Goal: Transaction & Acquisition: Book appointment/travel/reservation

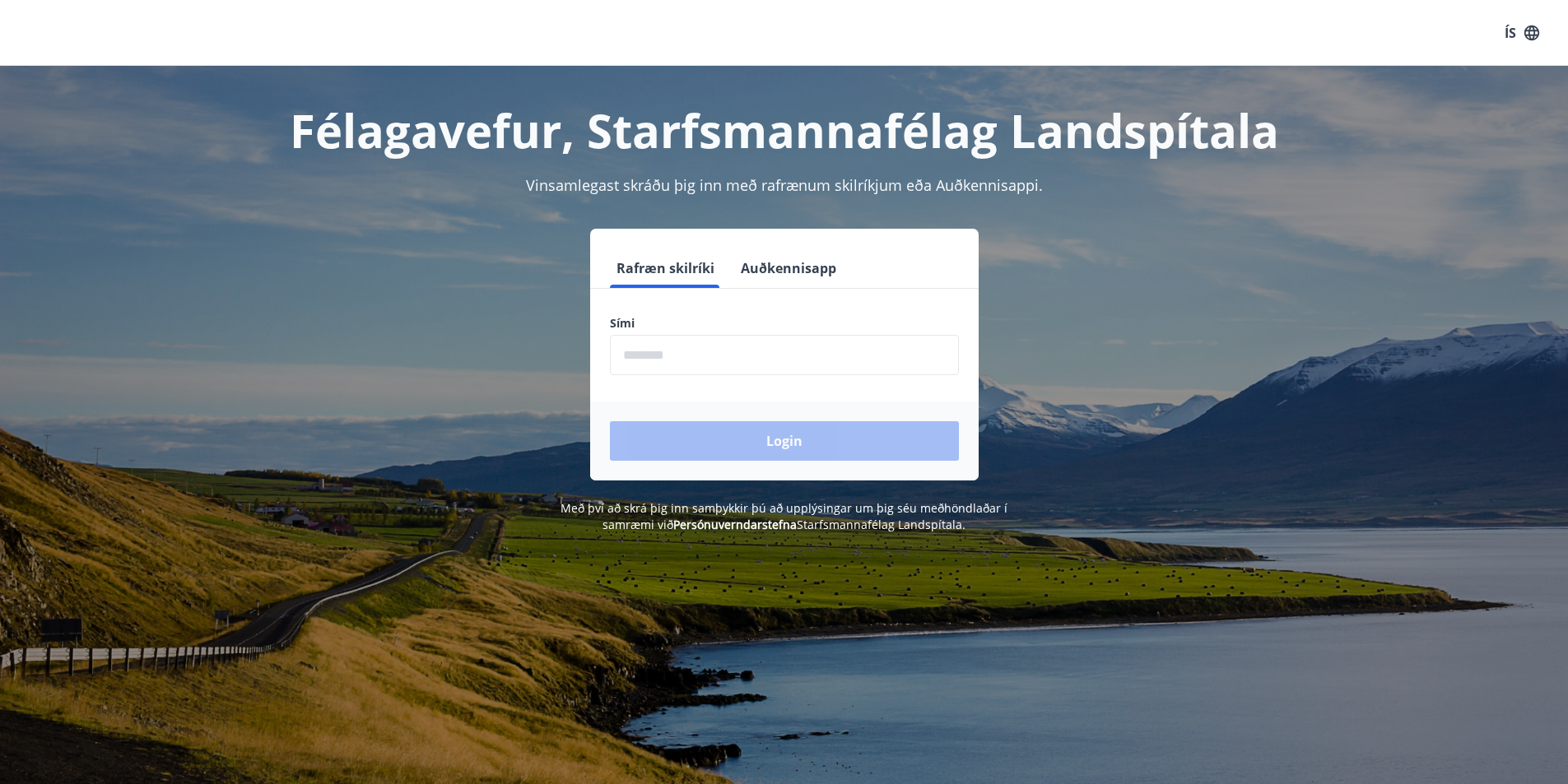
click at [678, 357] on input "phone" at bounding box center [784, 355] width 349 height 41
type input "********"
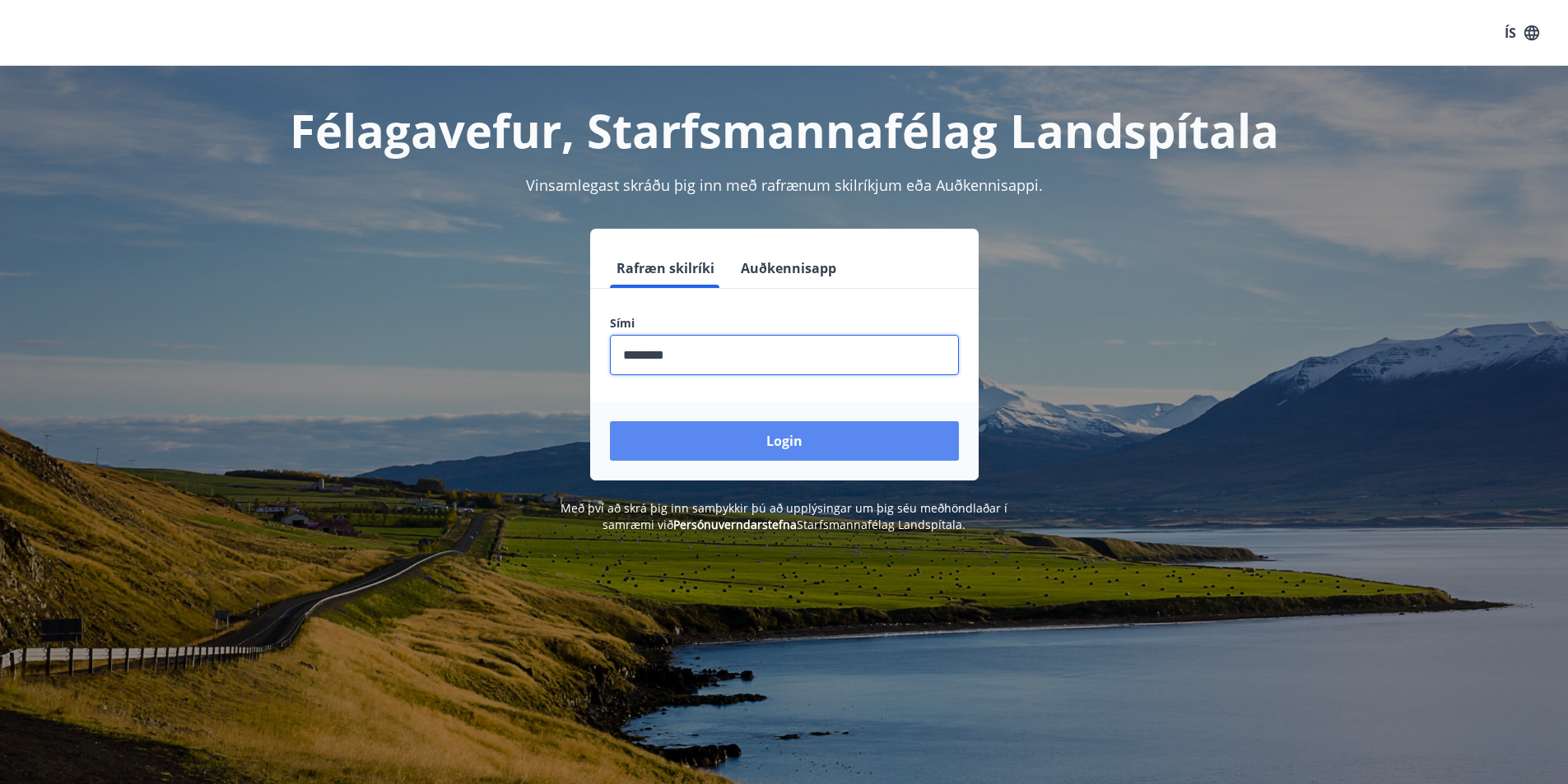
click at [761, 432] on button "Login" at bounding box center [784, 441] width 349 height 40
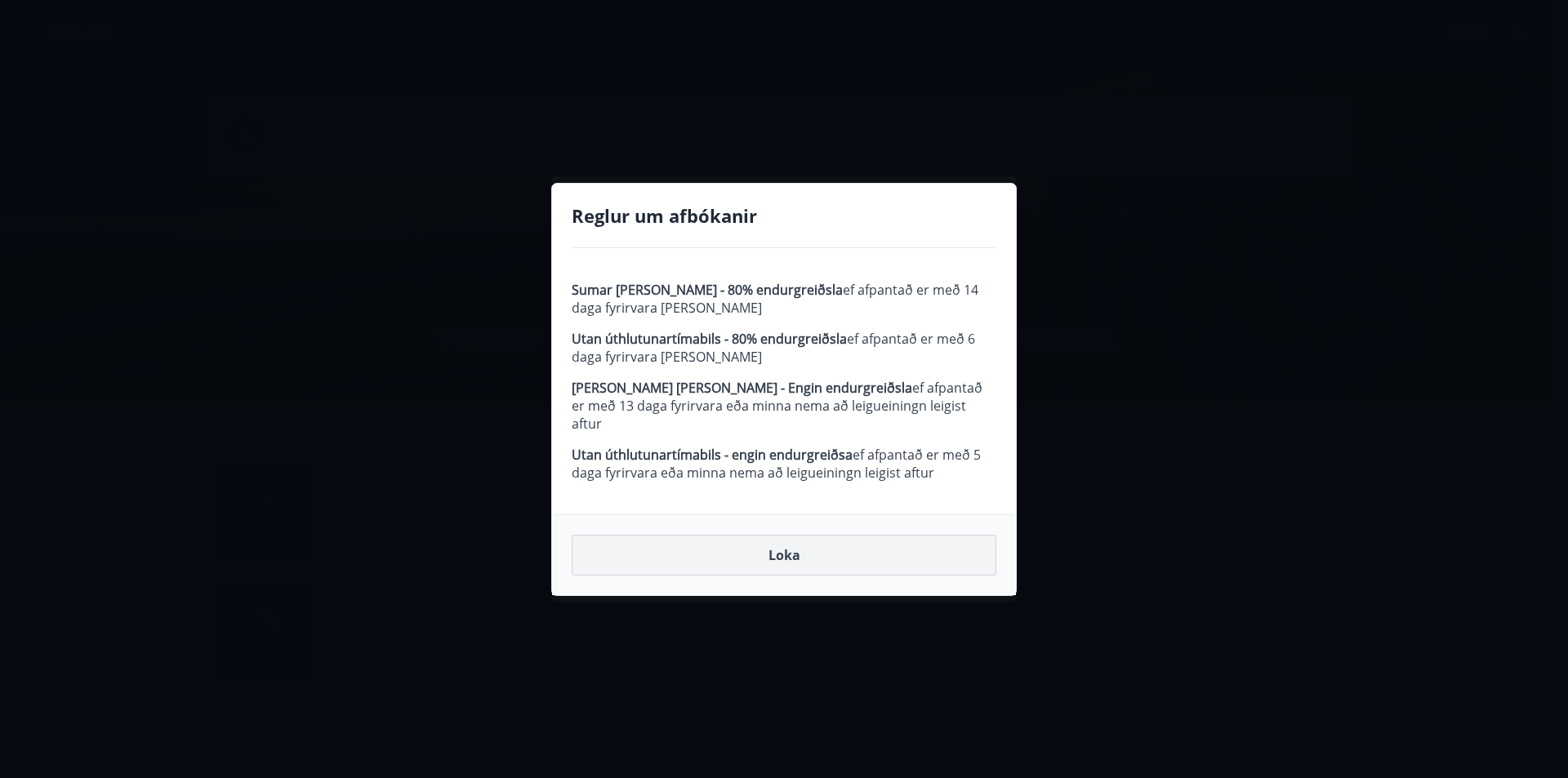
click at [792, 545] on button "Loka" at bounding box center [784, 555] width 425 height 40
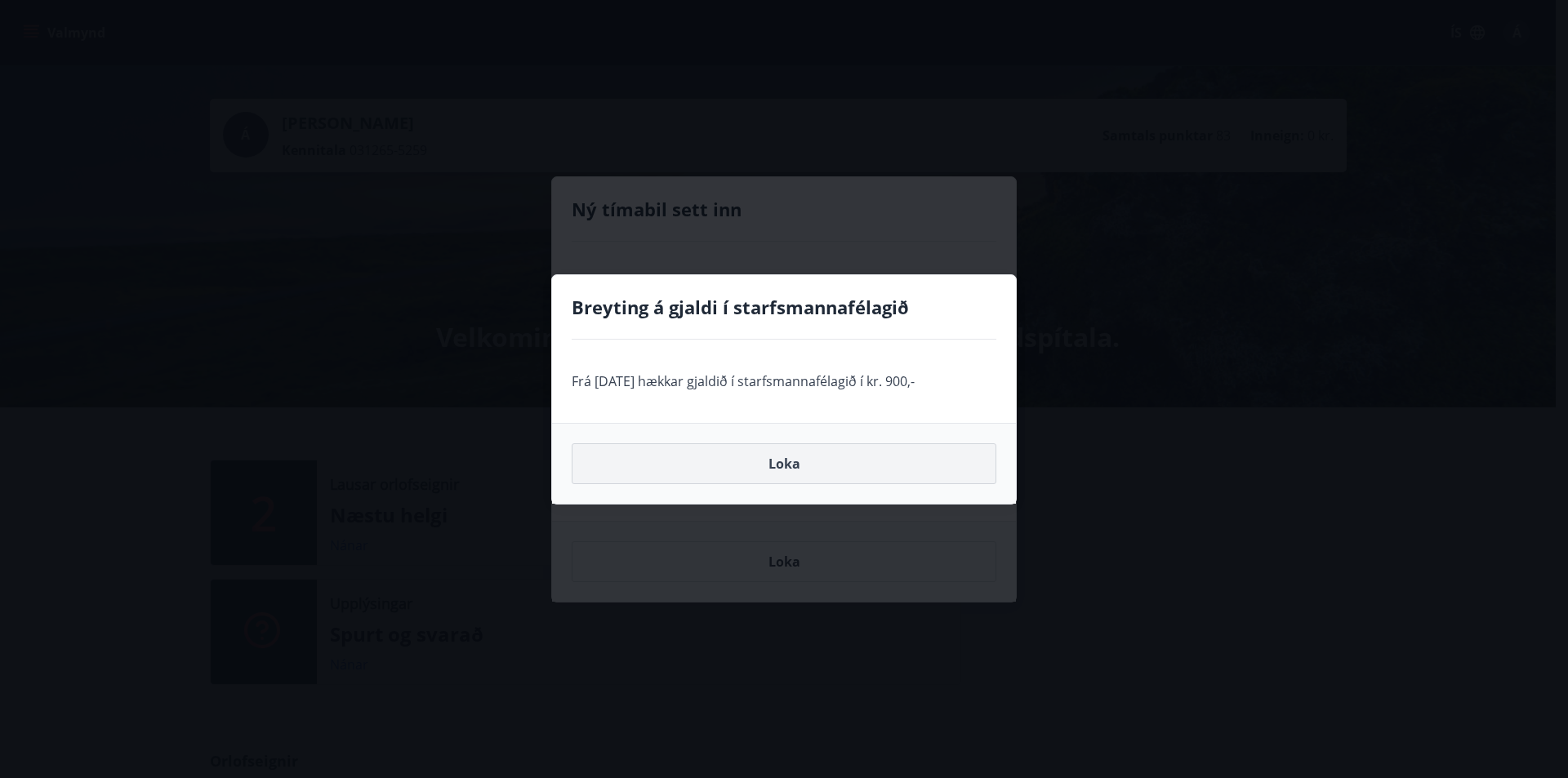
click at [779, 468] on button "Loka" at bounding box center [784, 463] width 425 height 40
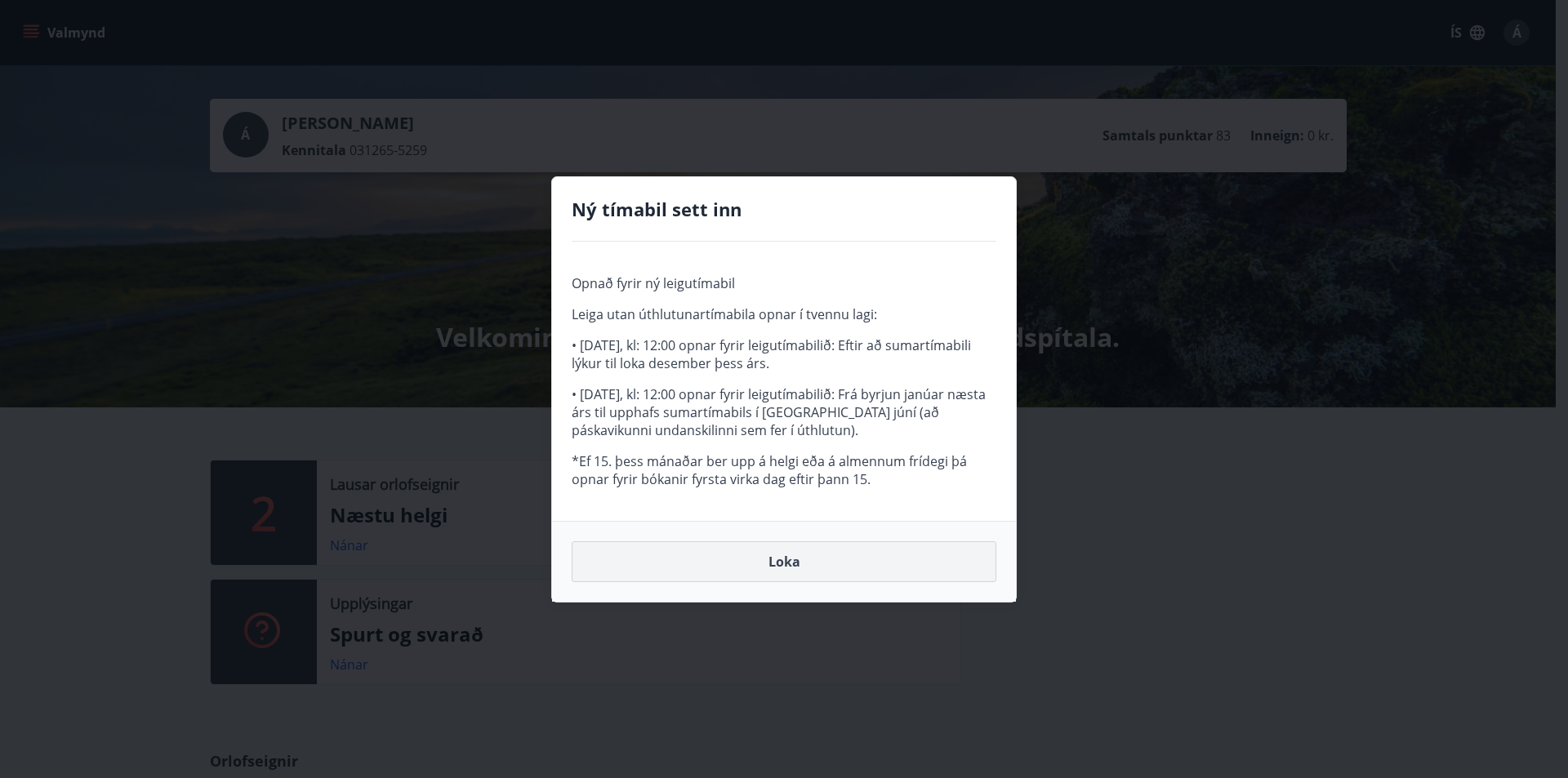
click at [791, 571] on button "Loka" at bounding box center [784, 562] width 425 height 40
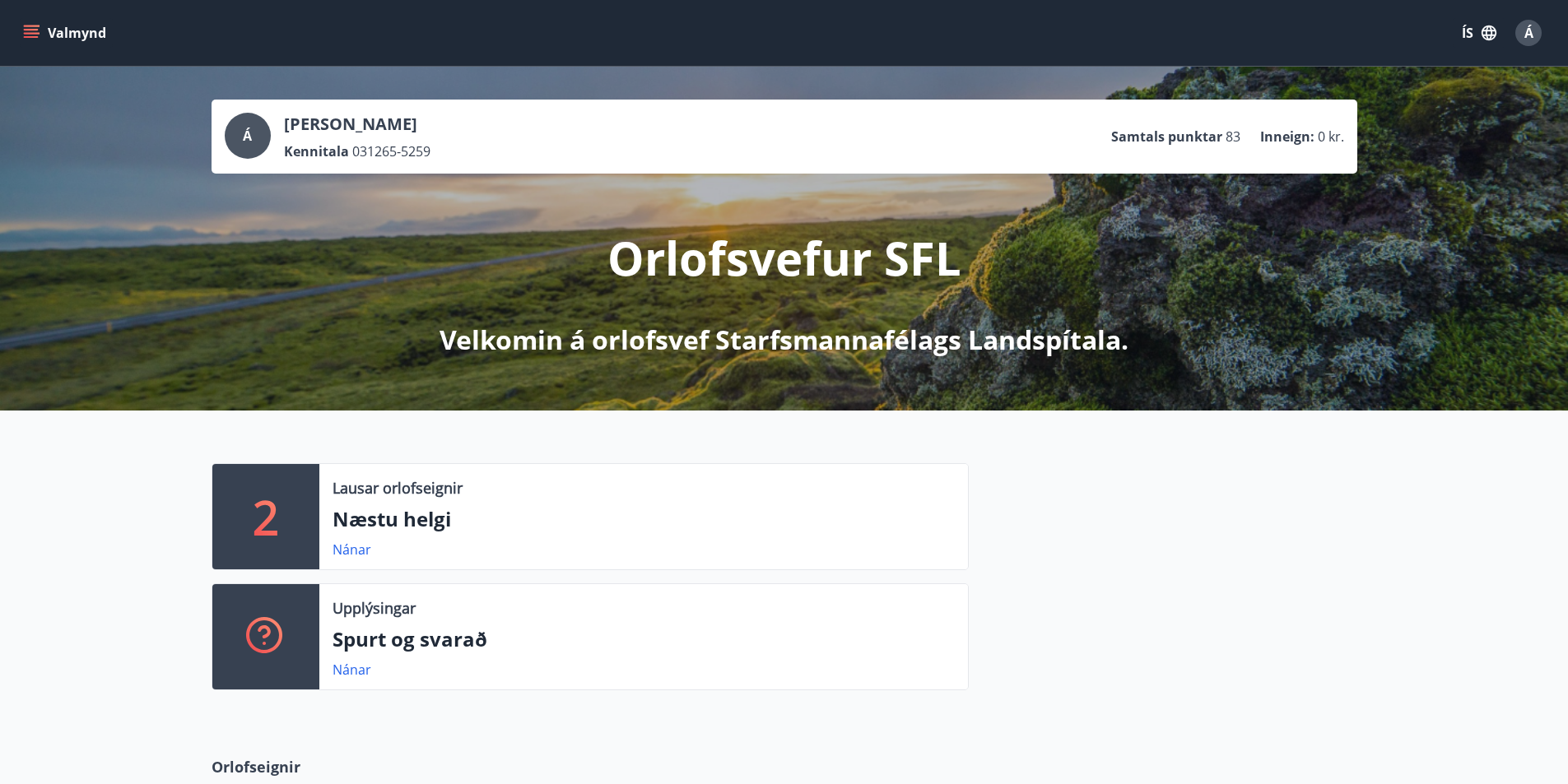
click at [29, 31] on icon "menu" at bounding box center [32, 30] width 15 height 2
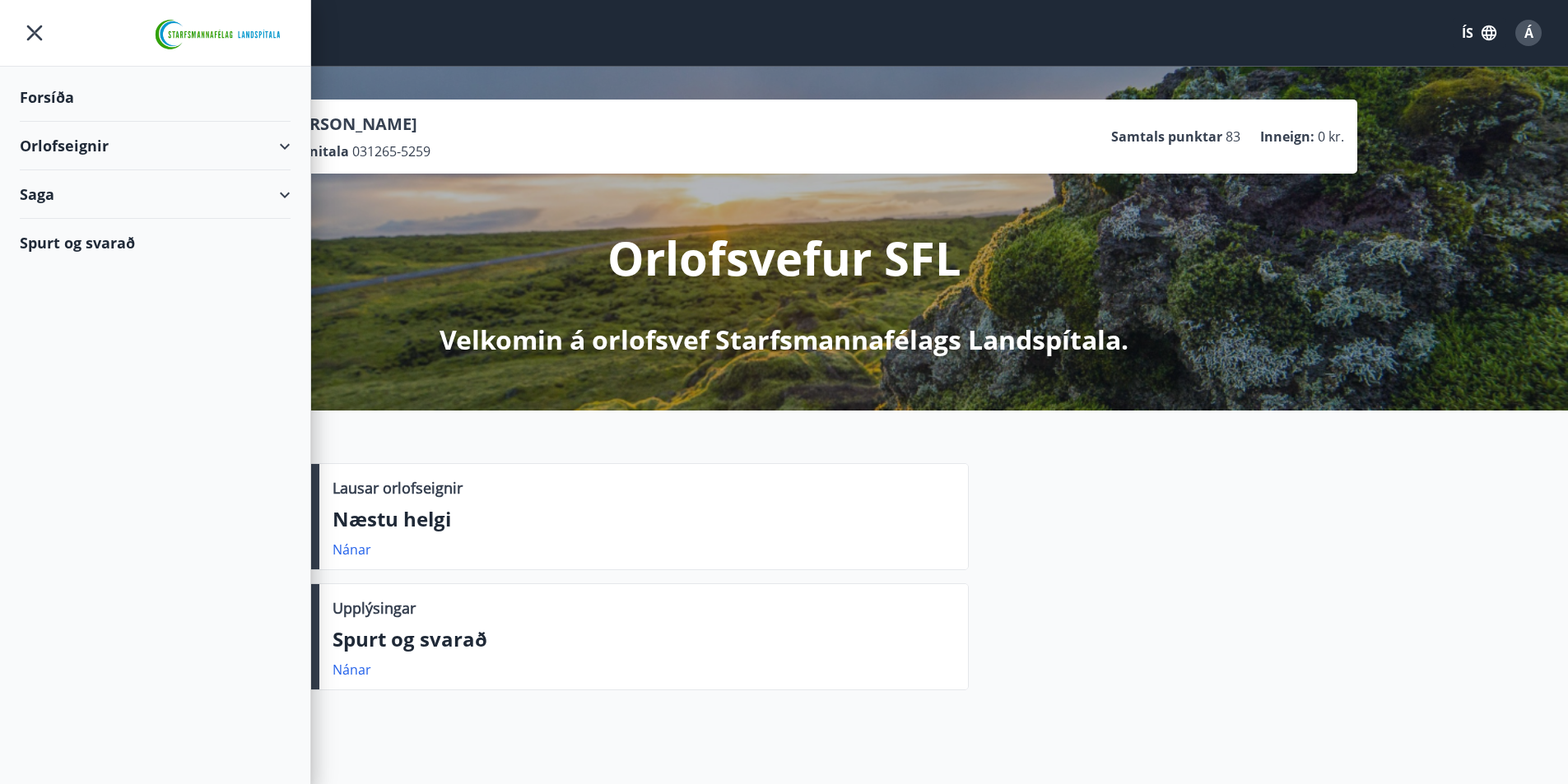
click at [286, 147] on div "Orlofseignir" at bounding box center [155, 145] width 271 height 48
click at [116, 220] on div "Bókunardagatal" at bounding box center [156, 221] width 245 height 34
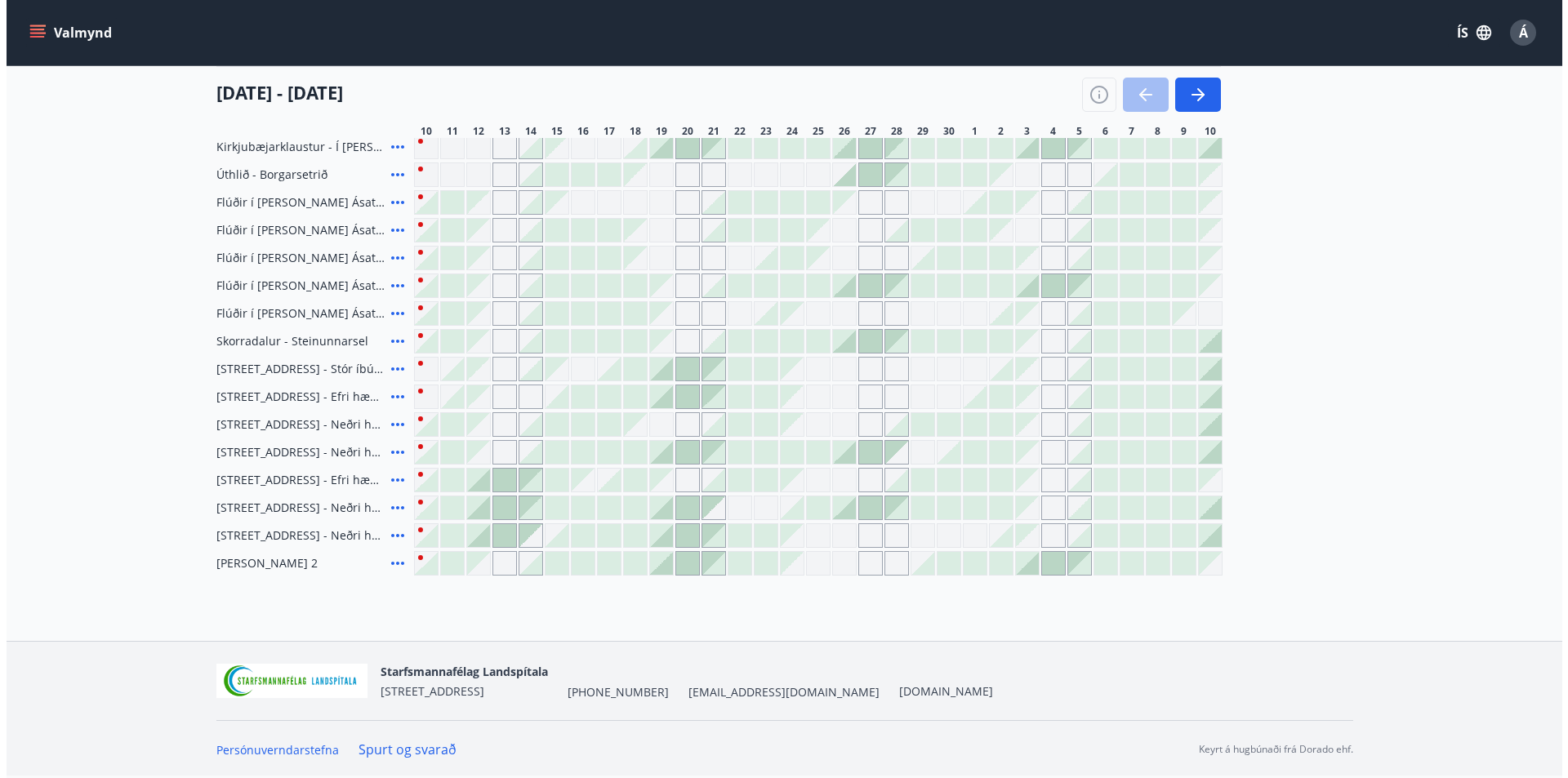
scroll to position [139, 0]
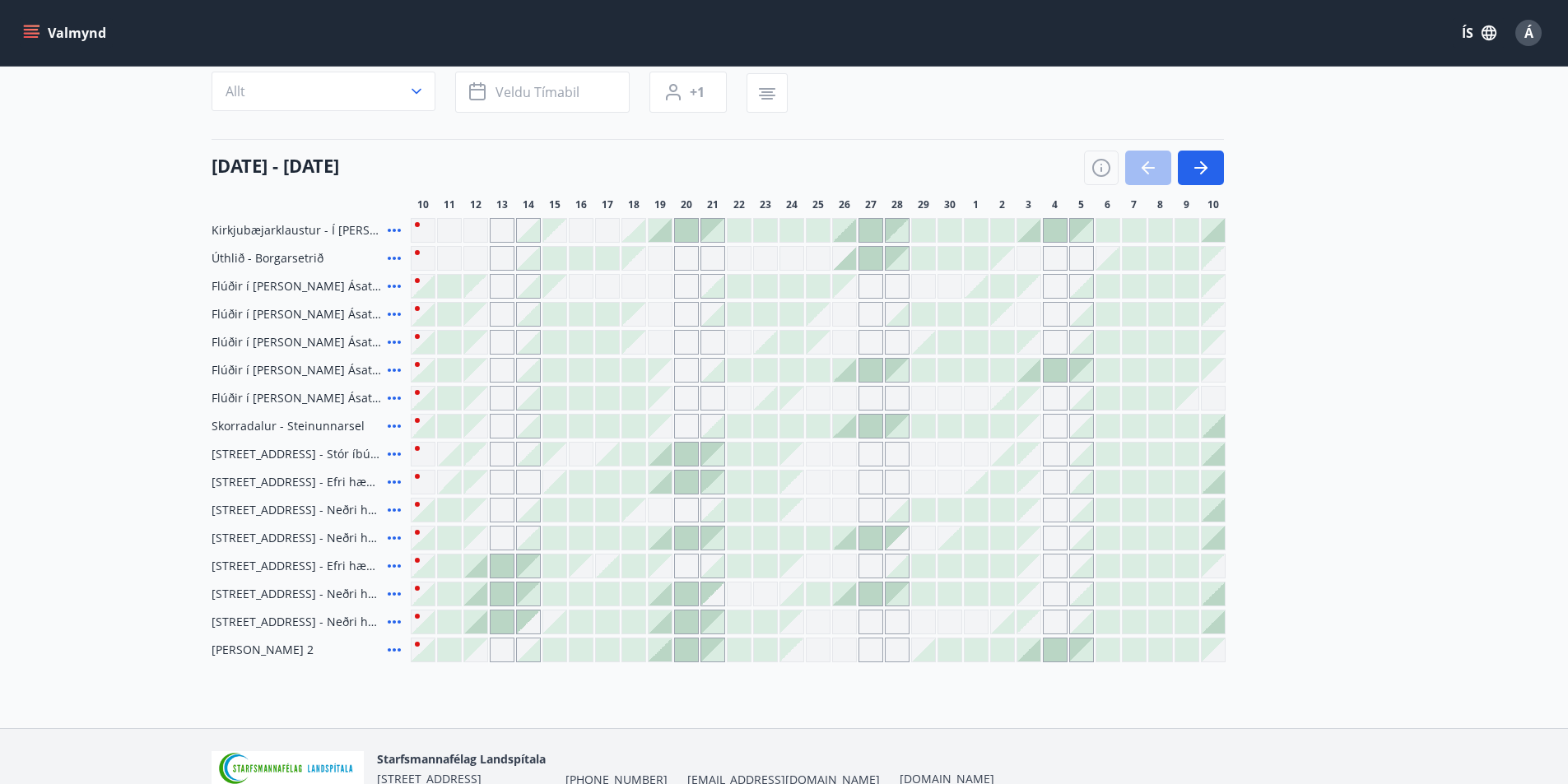
click at [819, 540] on div at bounding box center [817, 537] width 23 height 23
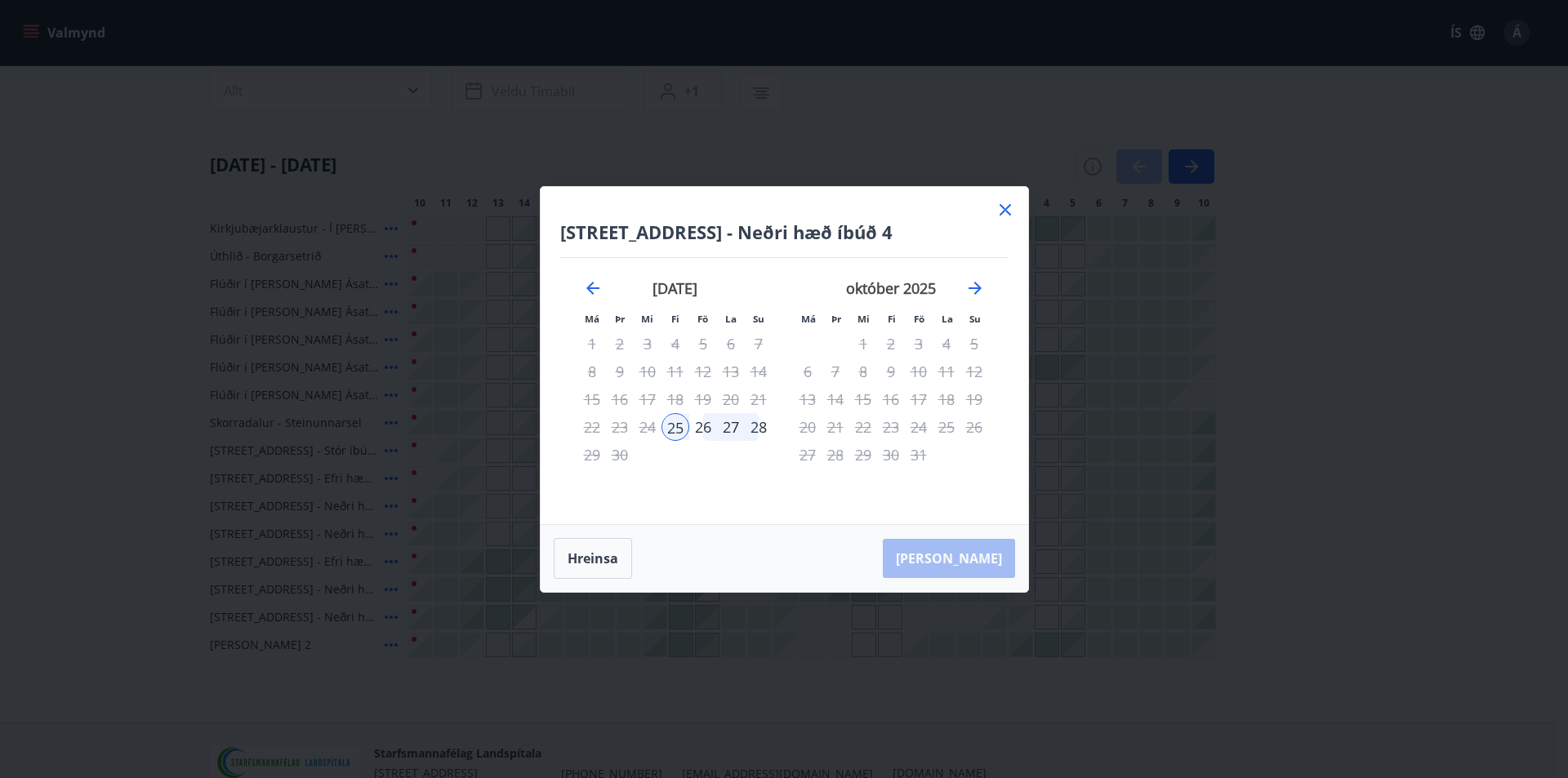
click at [675, 429] on div "25" at bounding box center [675, 427] width 28 height 28
click at [734, 427] on div "27" at bounding box center [731, 427] width 28 height 28
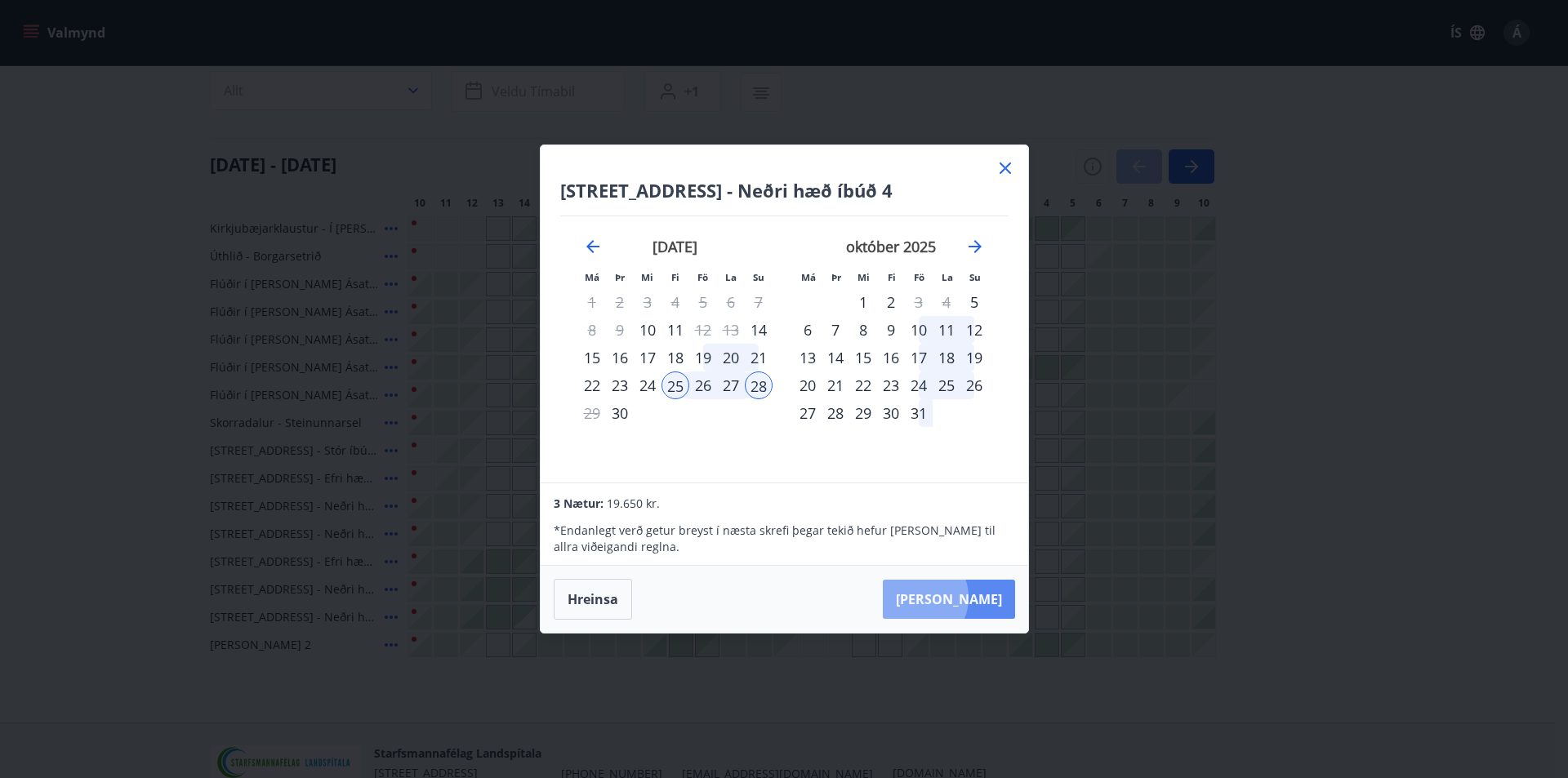
click at [966, 598] on button "[PERSON_NAME]" at bounding box center [949, 600] width 132 height 40
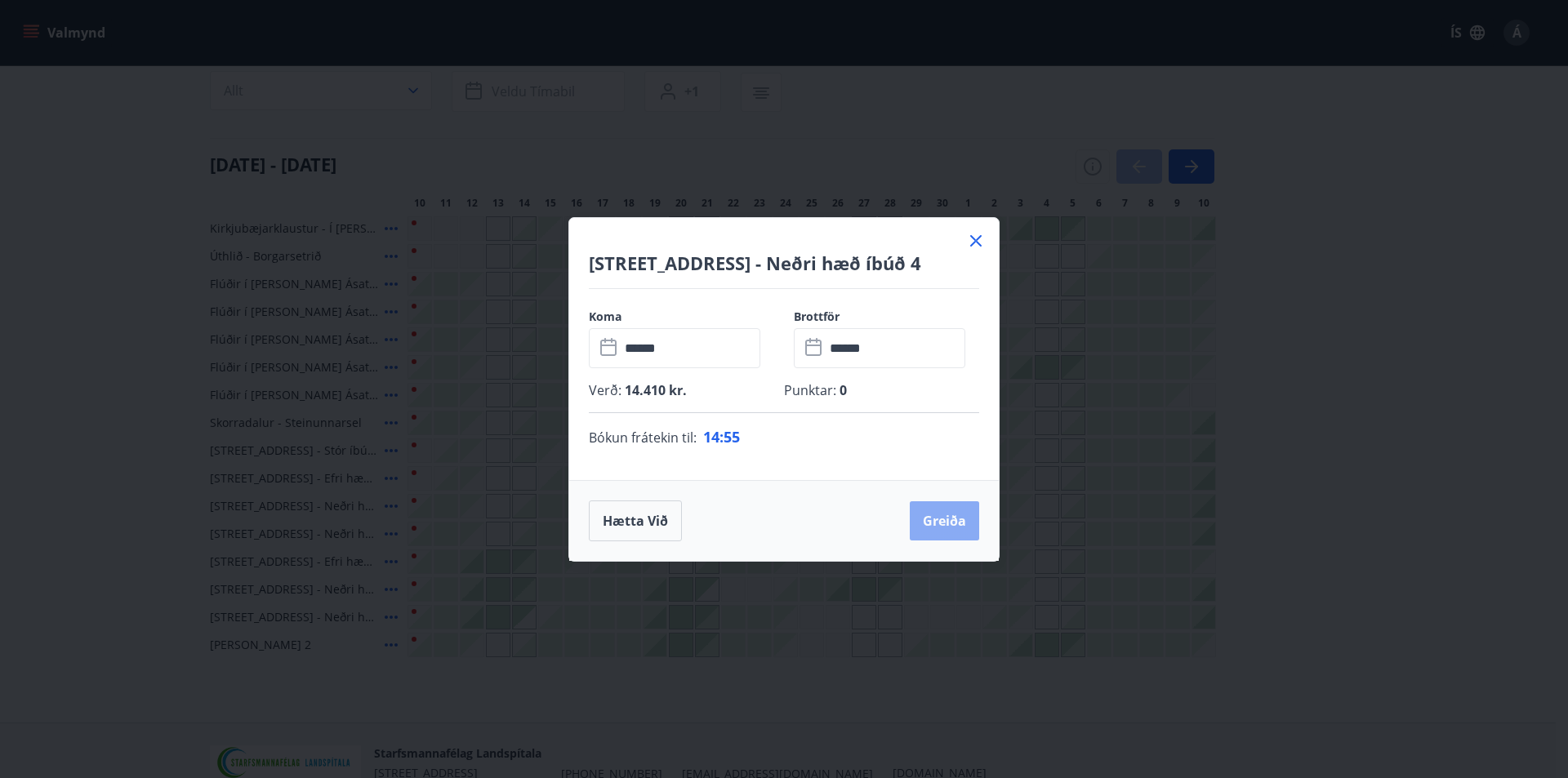
click at [939, 520] on button "Greiða" at bounding box center [944, 521] width 69 height 40
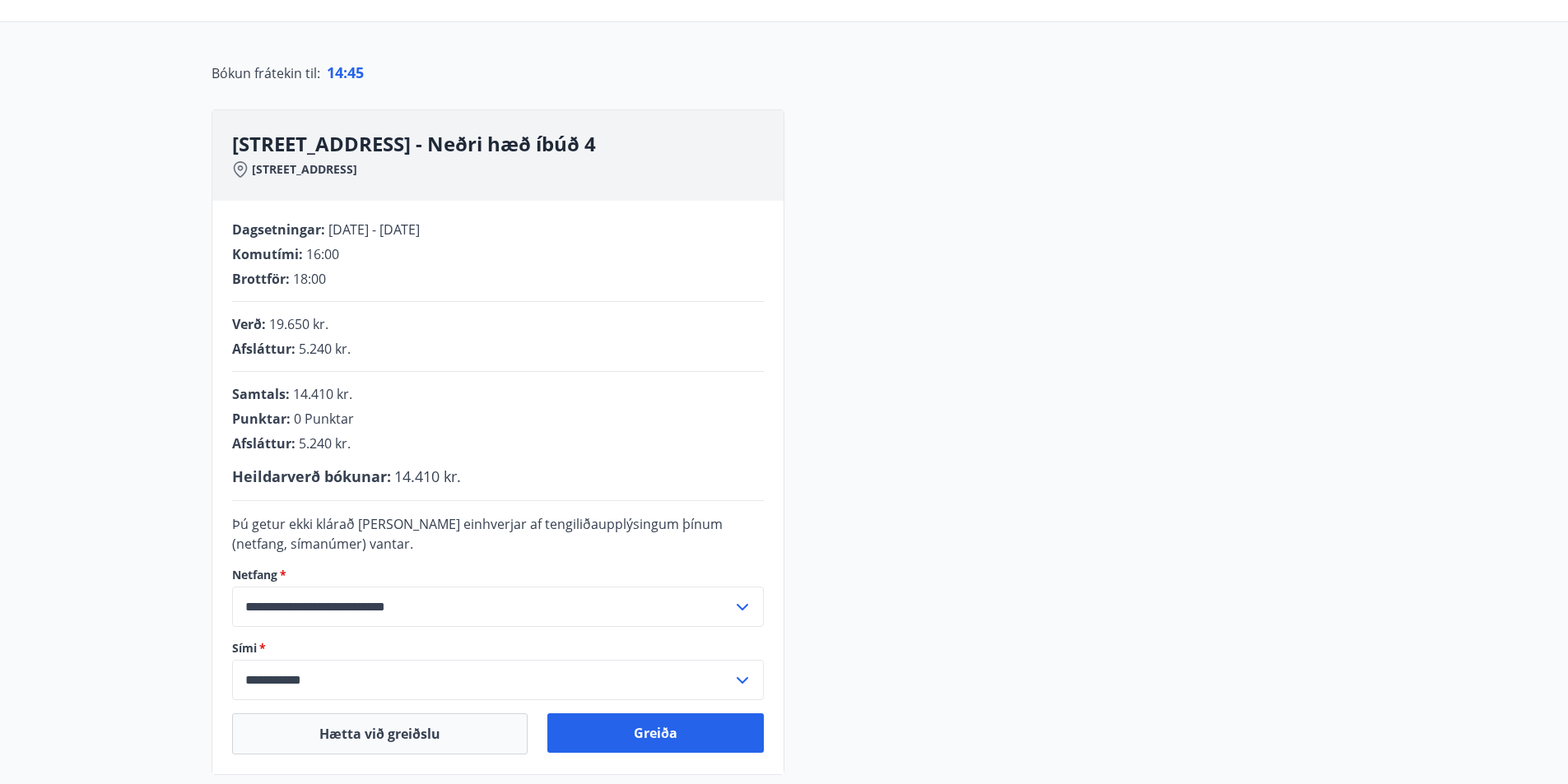
scroll to position [167, 0]
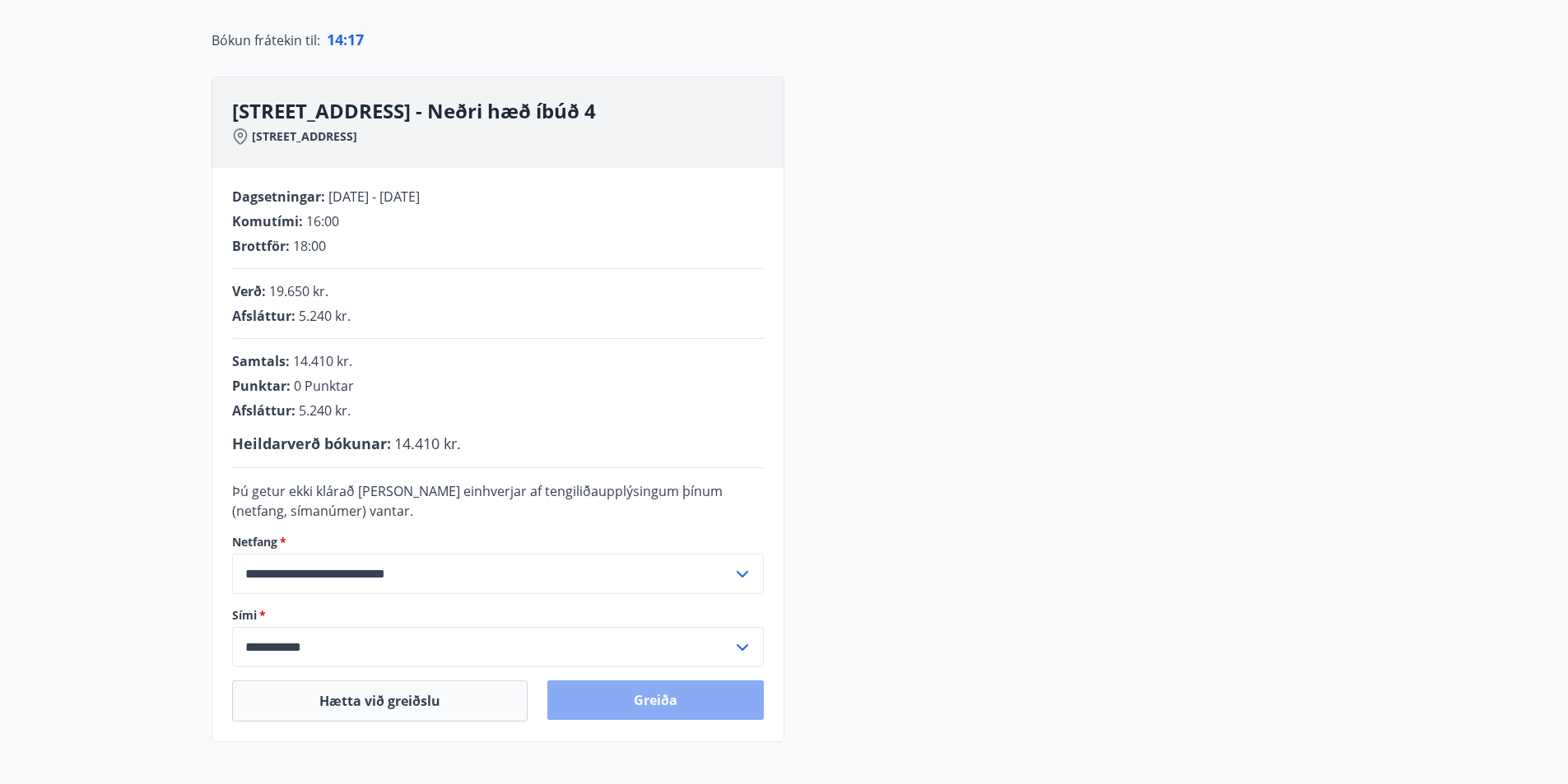
click at [665, 702] on button "Greiða" at bounding box center [656, 700] width 217 height 40
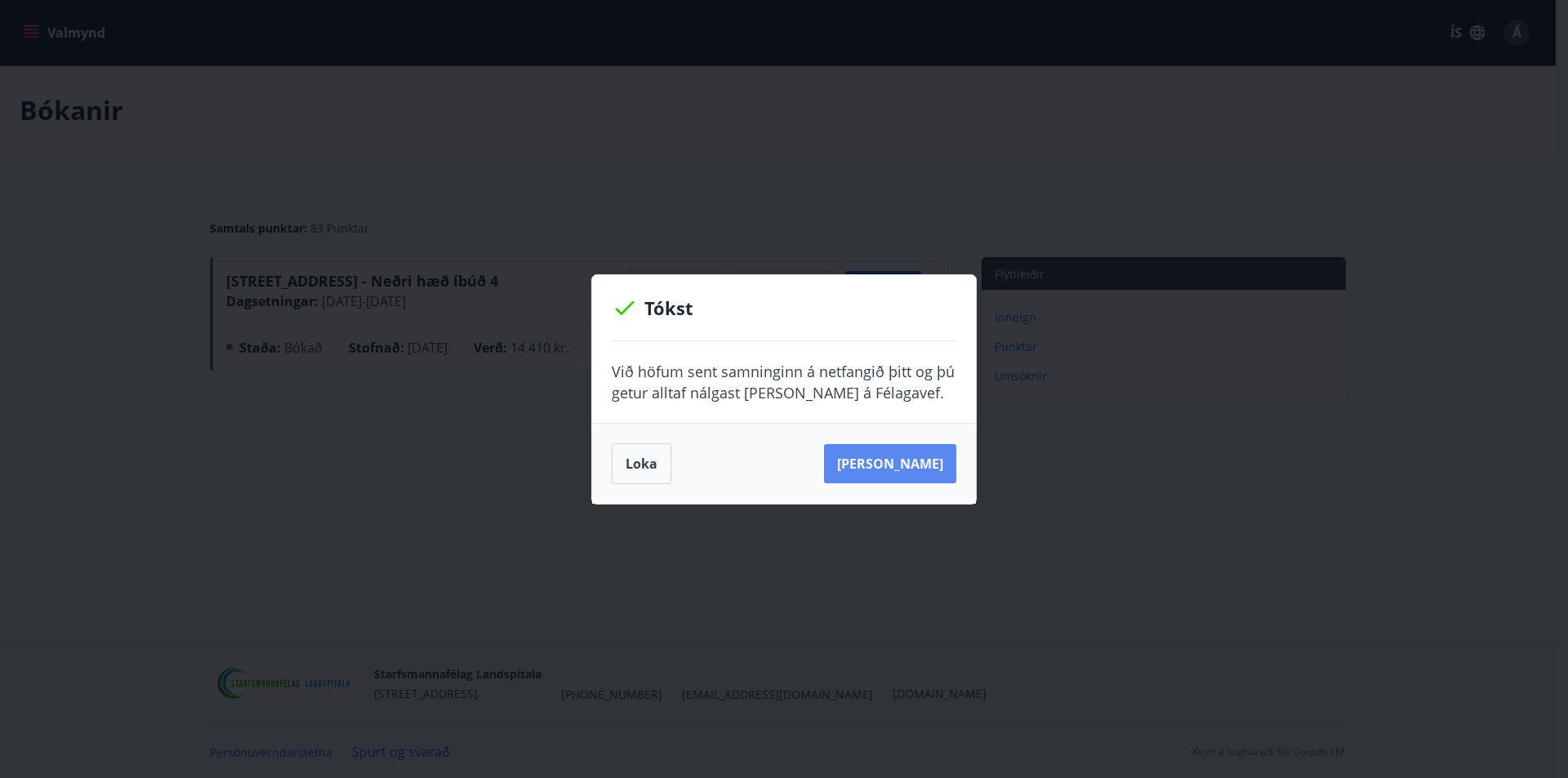
click at [925, 467] on button "Sjá samning" at bounding box center [890, 463] width 132 height 40
